Goal: Task Accomplishment & Management: Manage account settings

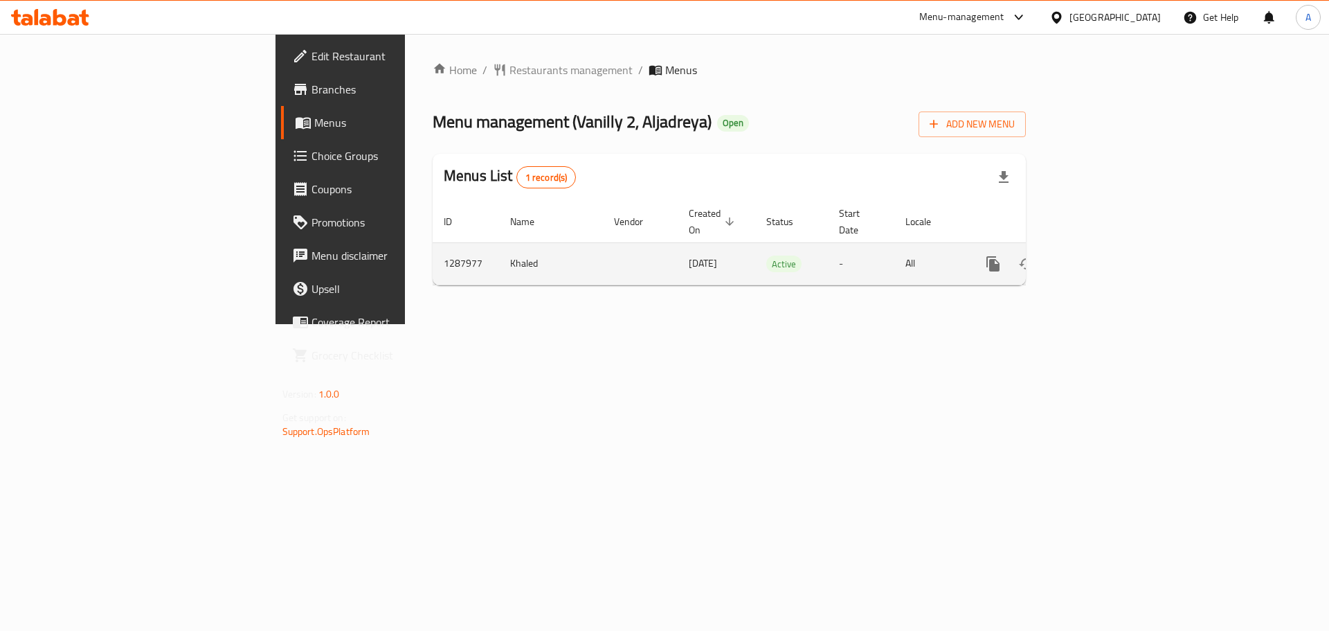
click at [1101, 255] on icon "enhanced table" at bounding box center [1093, 263] width 17 height 17
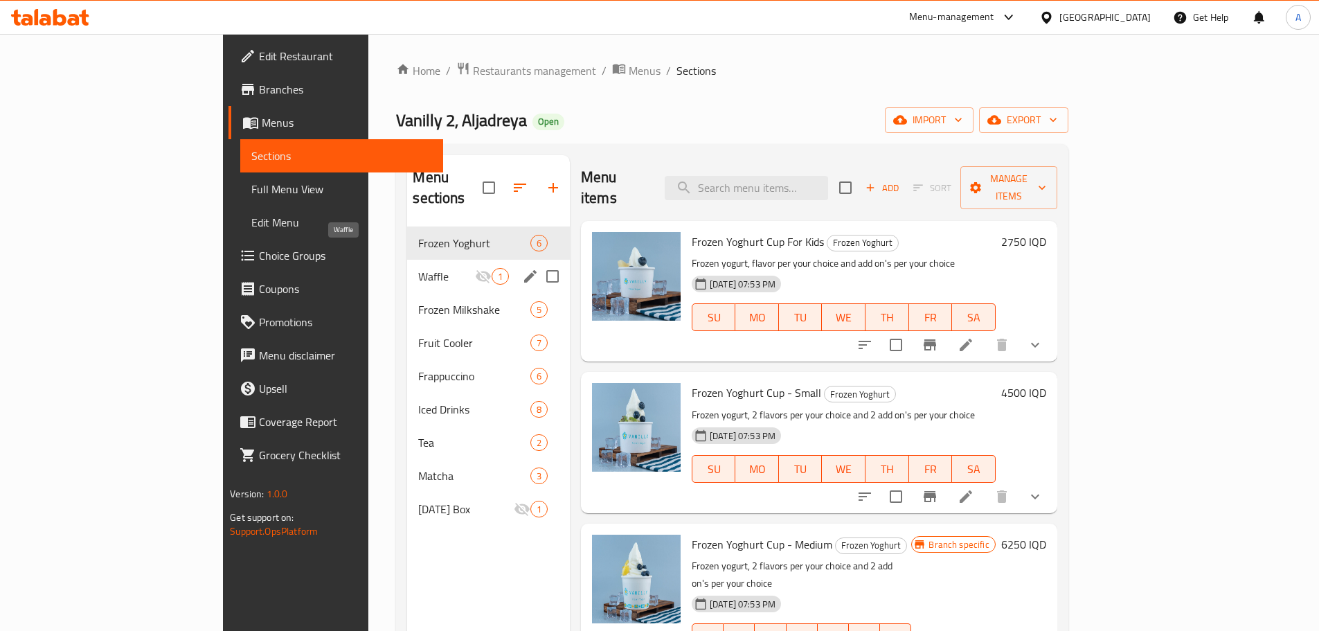
click at [418, 268] on span "Waffle" at bounding box center [446, 276] width 56 height 17
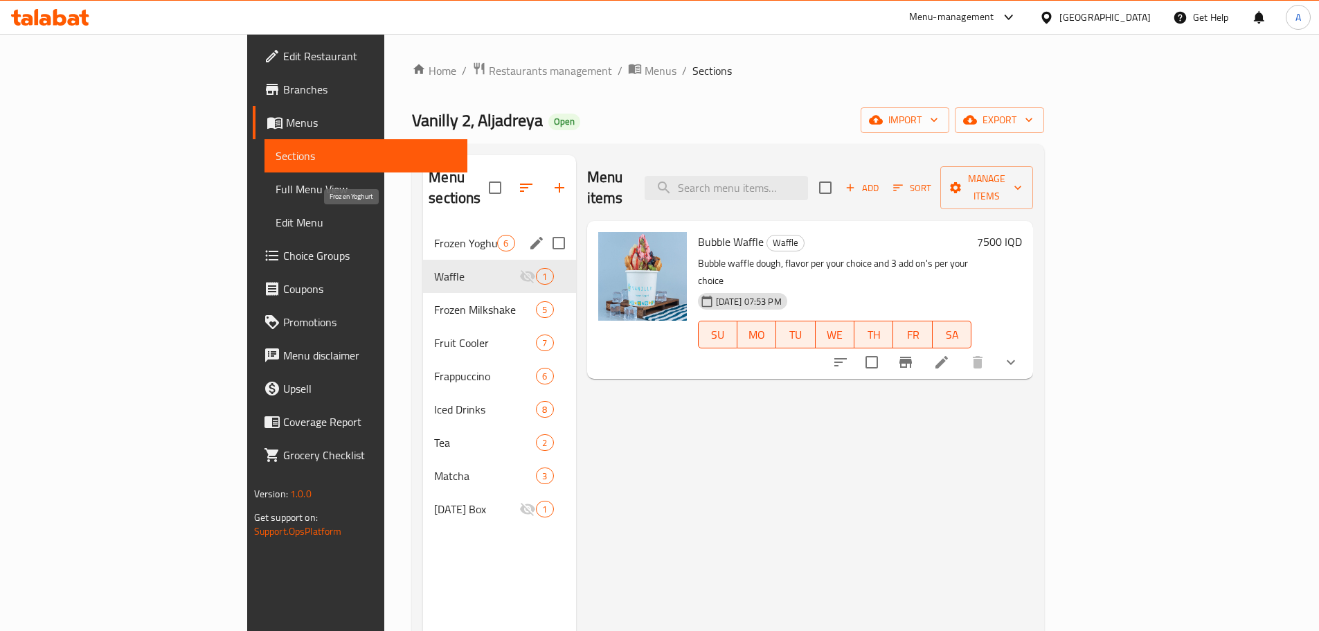
click at [434, 235] on span "Frozen Yoghurt" at bounding box center [465, 243] width 63 height 17
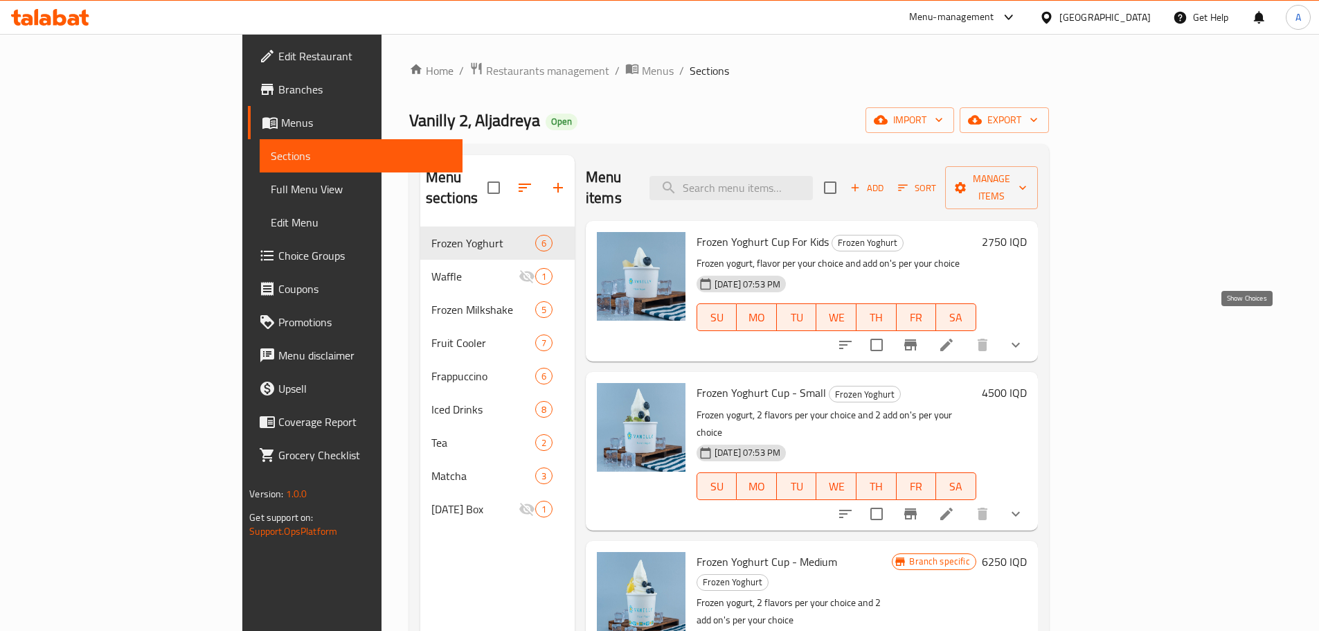
click at [1024, 336] on icon "show more" at bounding box center [1015, 344] width 17 height 17
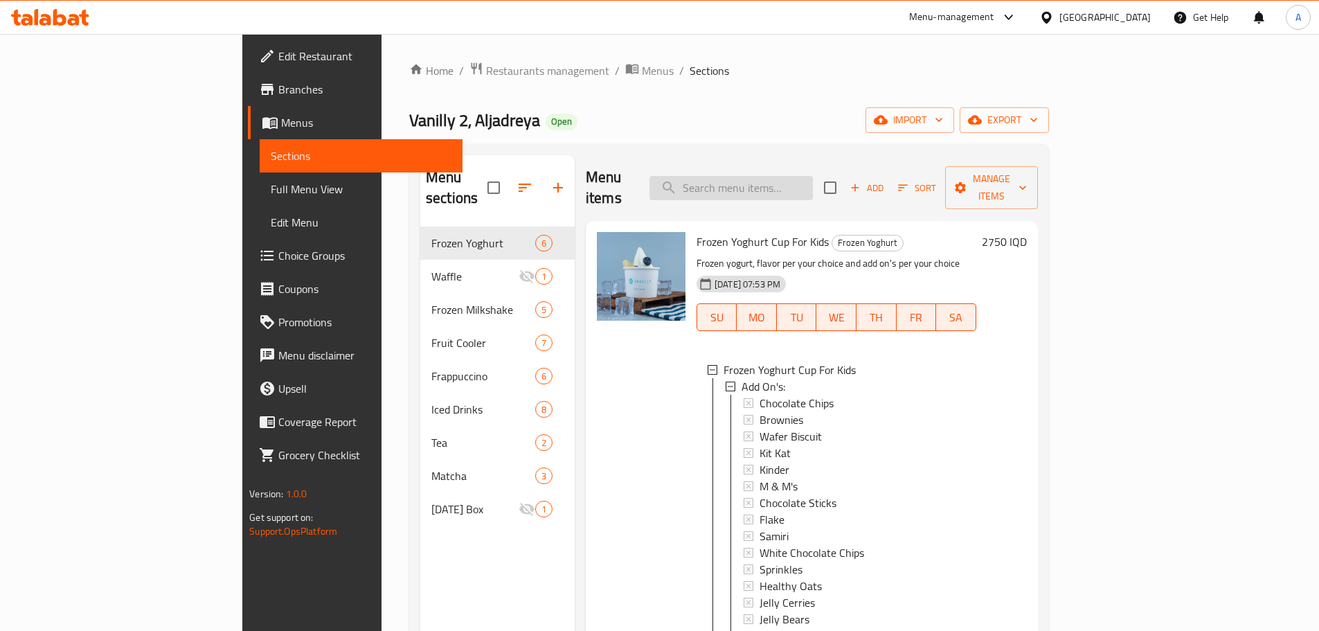
click at [813, 176] on input "search" at bounding box center [730, 188] width 163 height 24
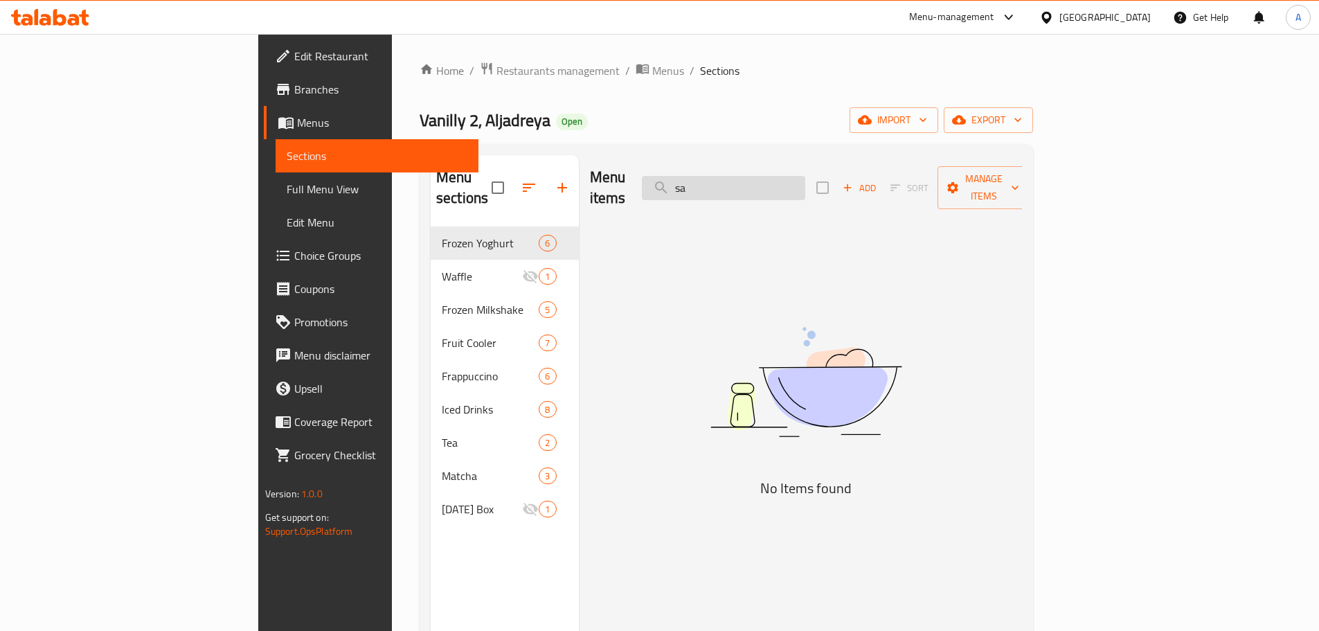
type input "s"
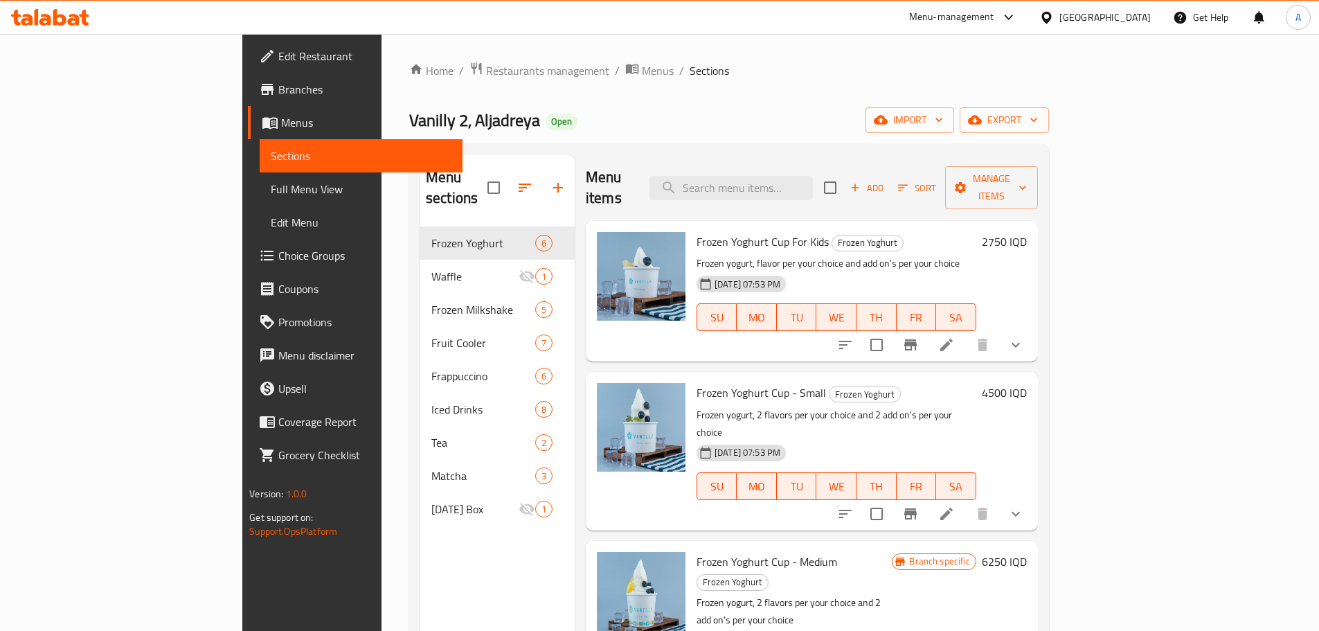
click at [1032, 497] on button "show more" at bounding box center [1015, 513] width 33 height 33
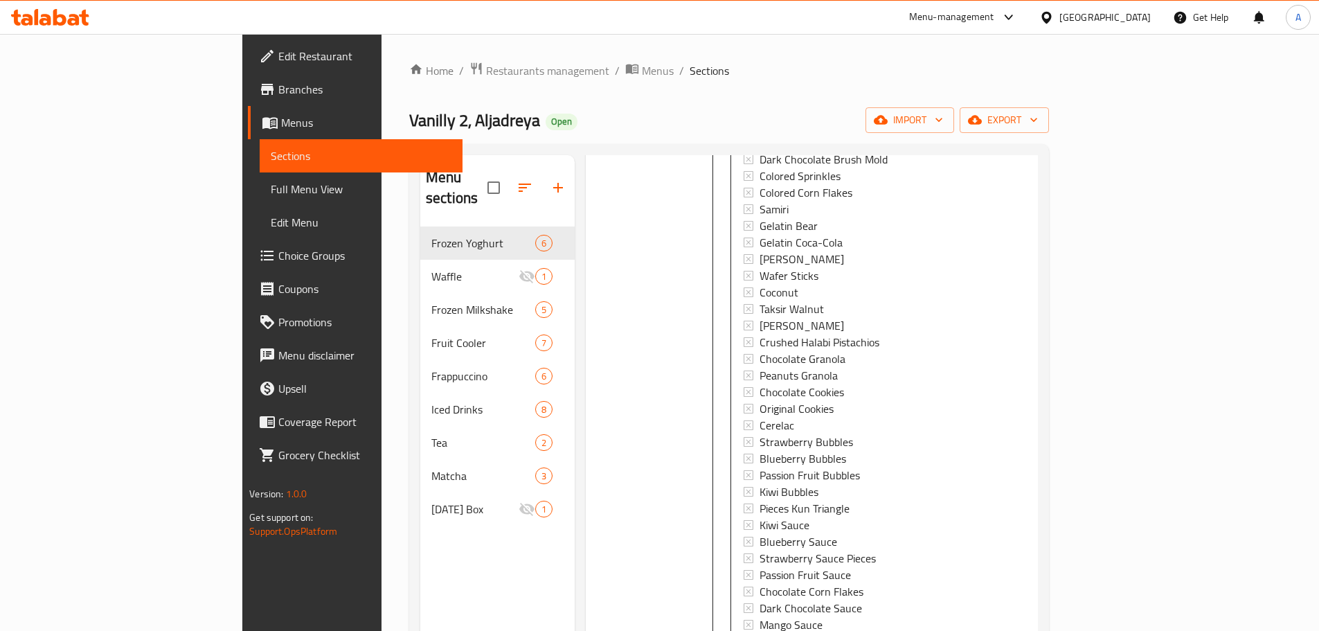
scroll to position [1730, 0]
